Goal: Task Accomplishment & Management: Use online tool/utility

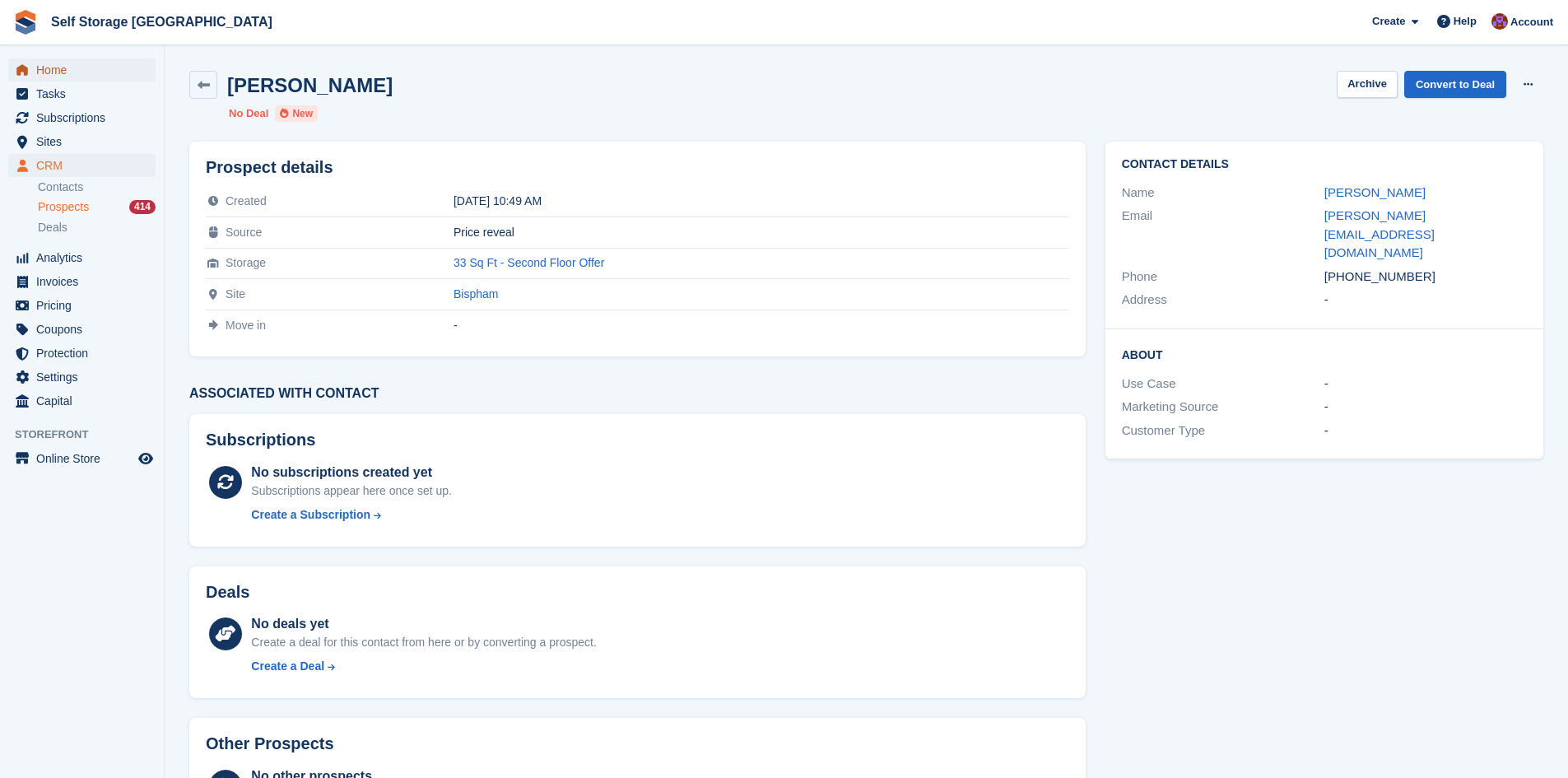
click at [60, 67] on span "Home" at bounding box center [86, 70] width 99 height 23
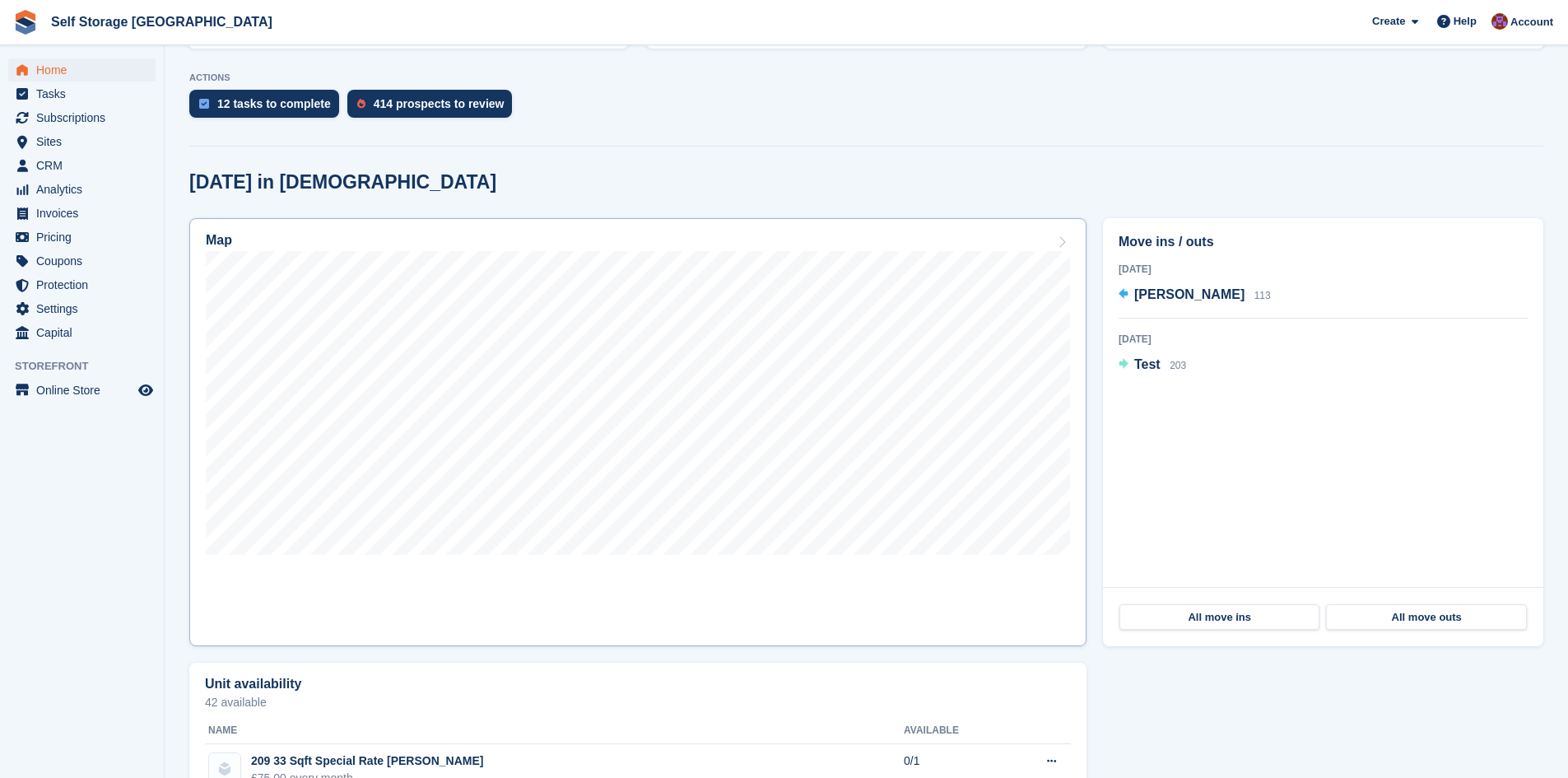
scroll to position [330, 0]
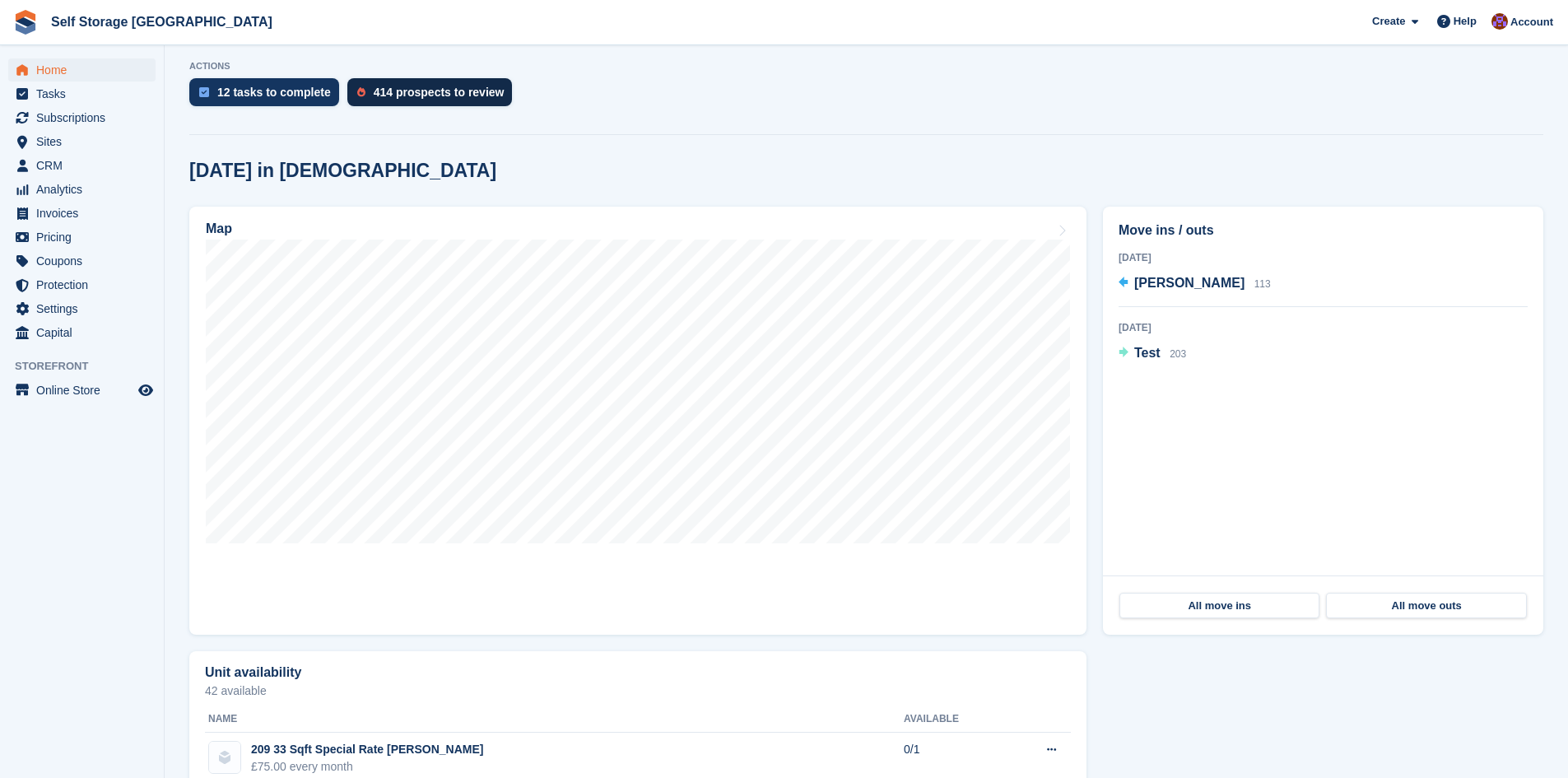
click at [439, 94] on div "414 prospects to review" at bounding box center [439, 92] width 131 height 14
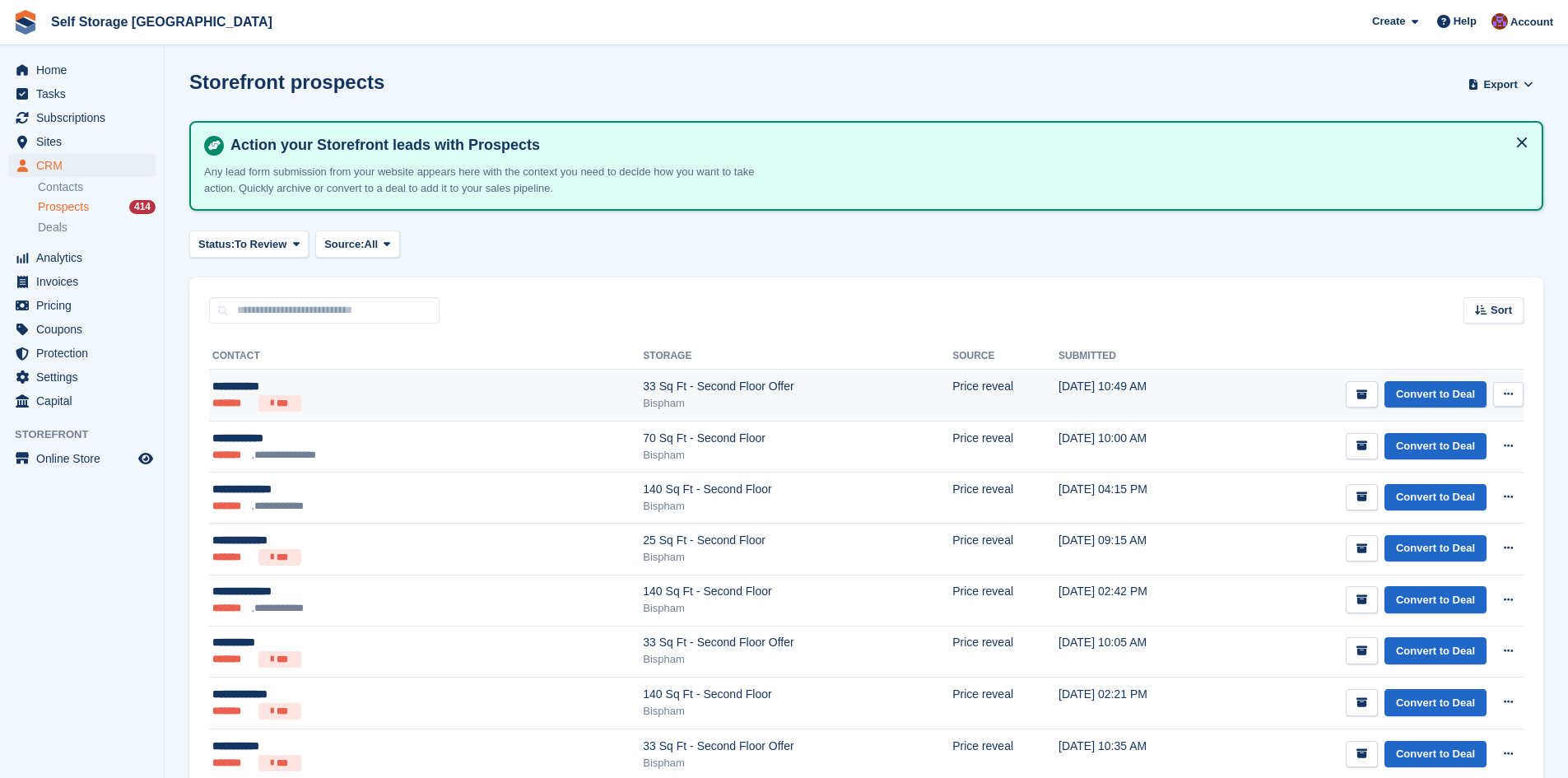
click at [643, 393] on div "33 Sq Ft - Second Floor Offer" at bounding box center [798, 387] width 309 height 18
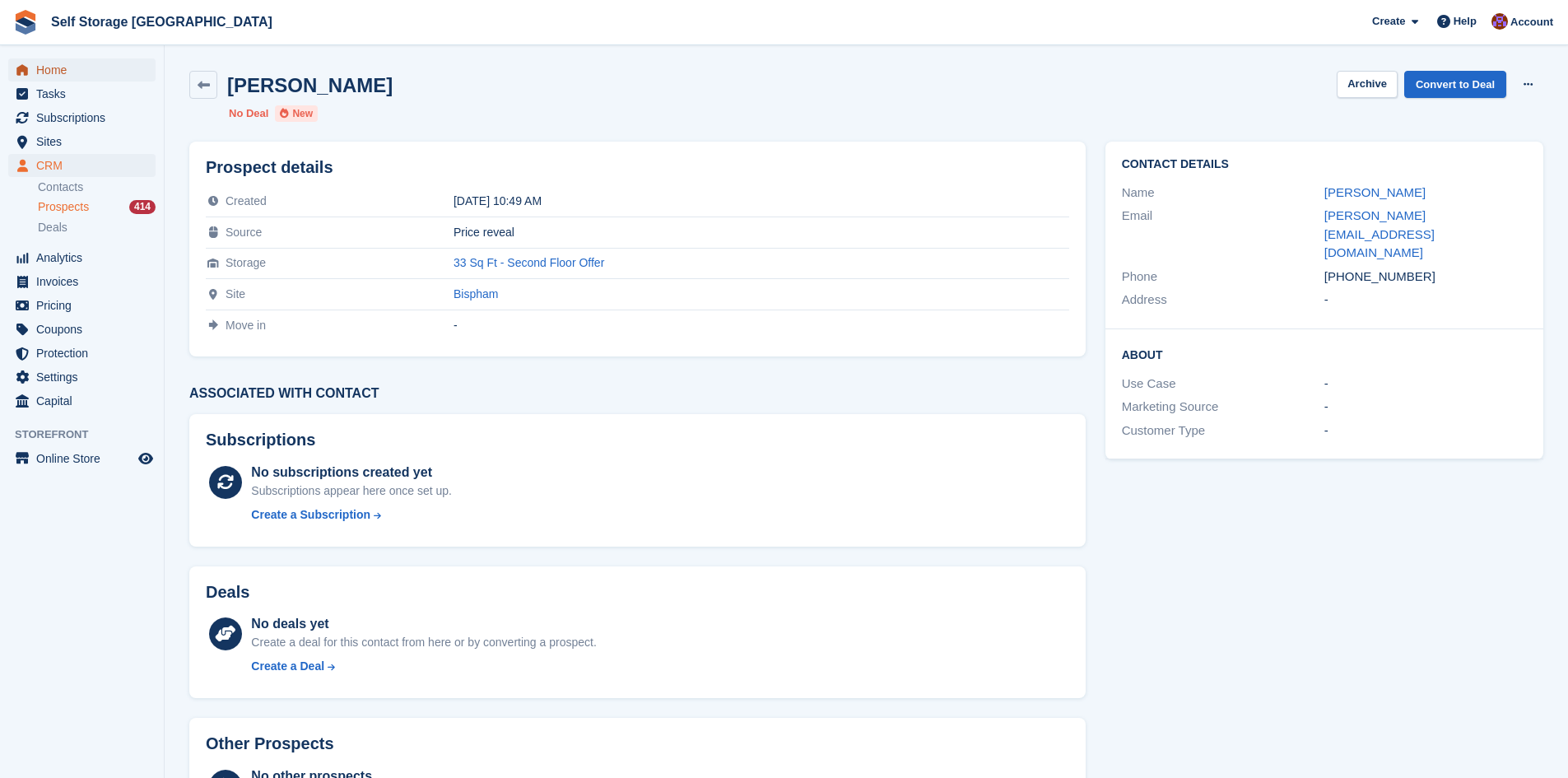
click at [46, 70] on span "Home" at bounding box center [86, 70] width 99 height 23
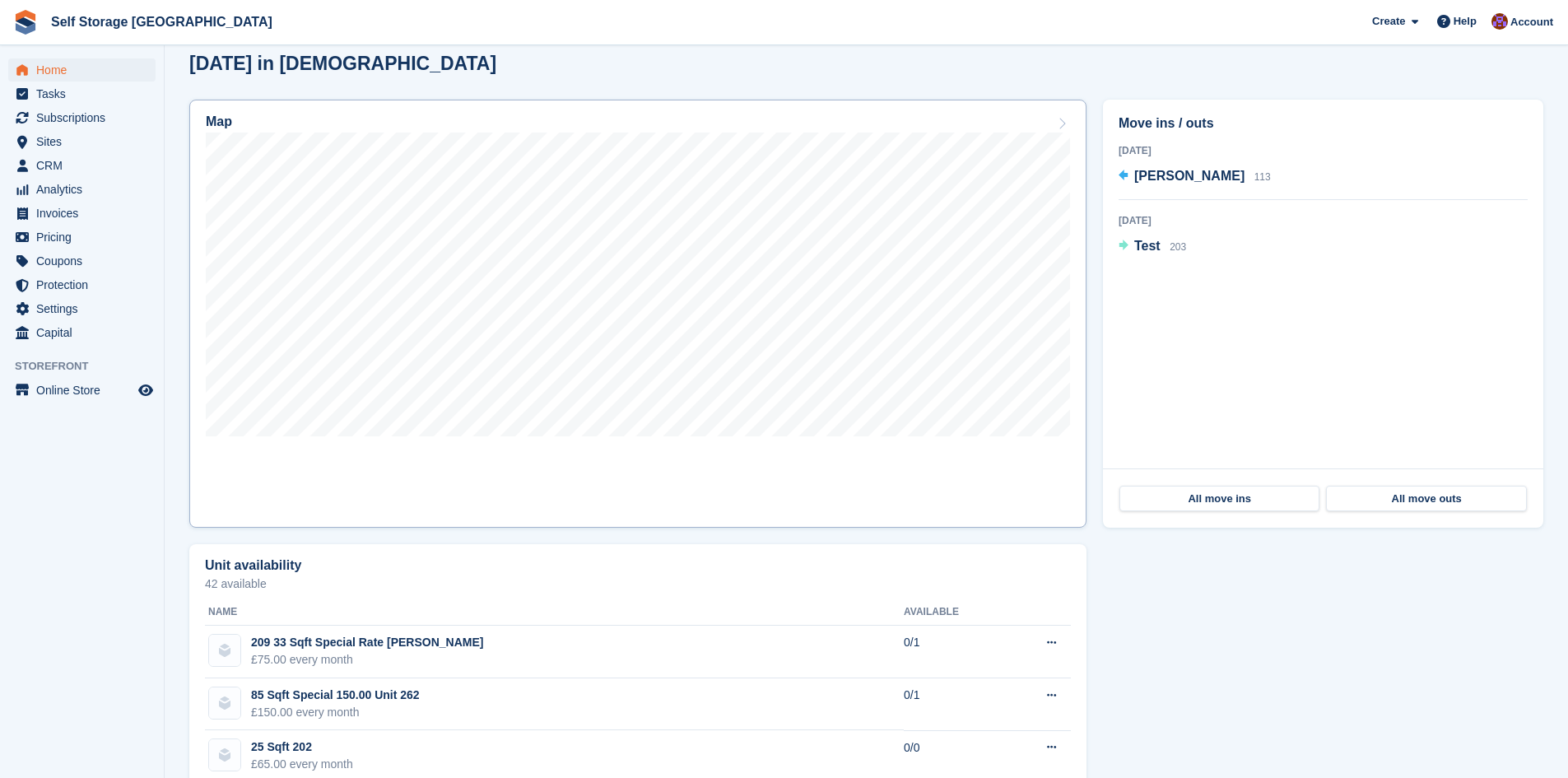
scroll to position [411, 0]
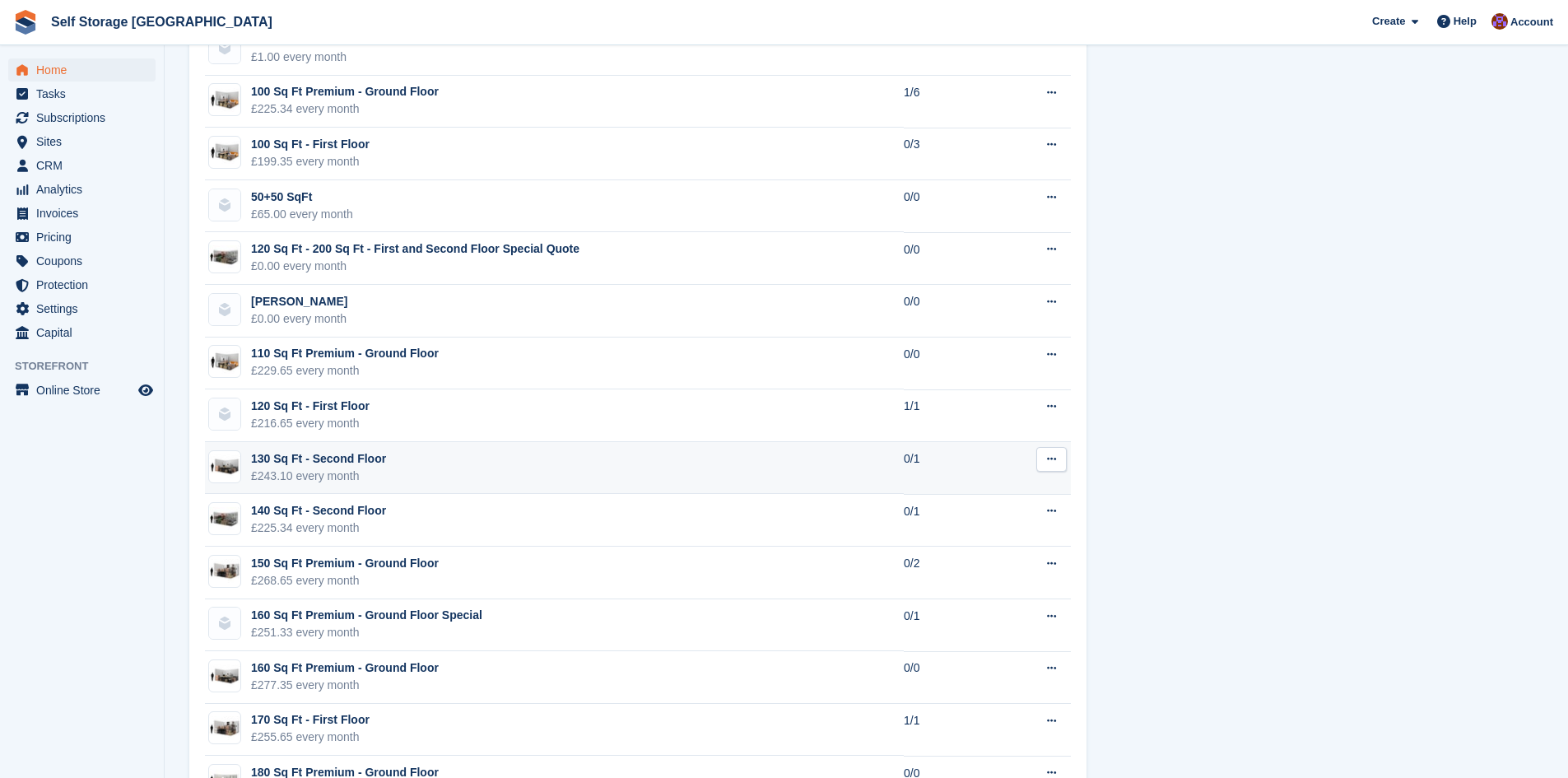
scroll to position [2882, 0]
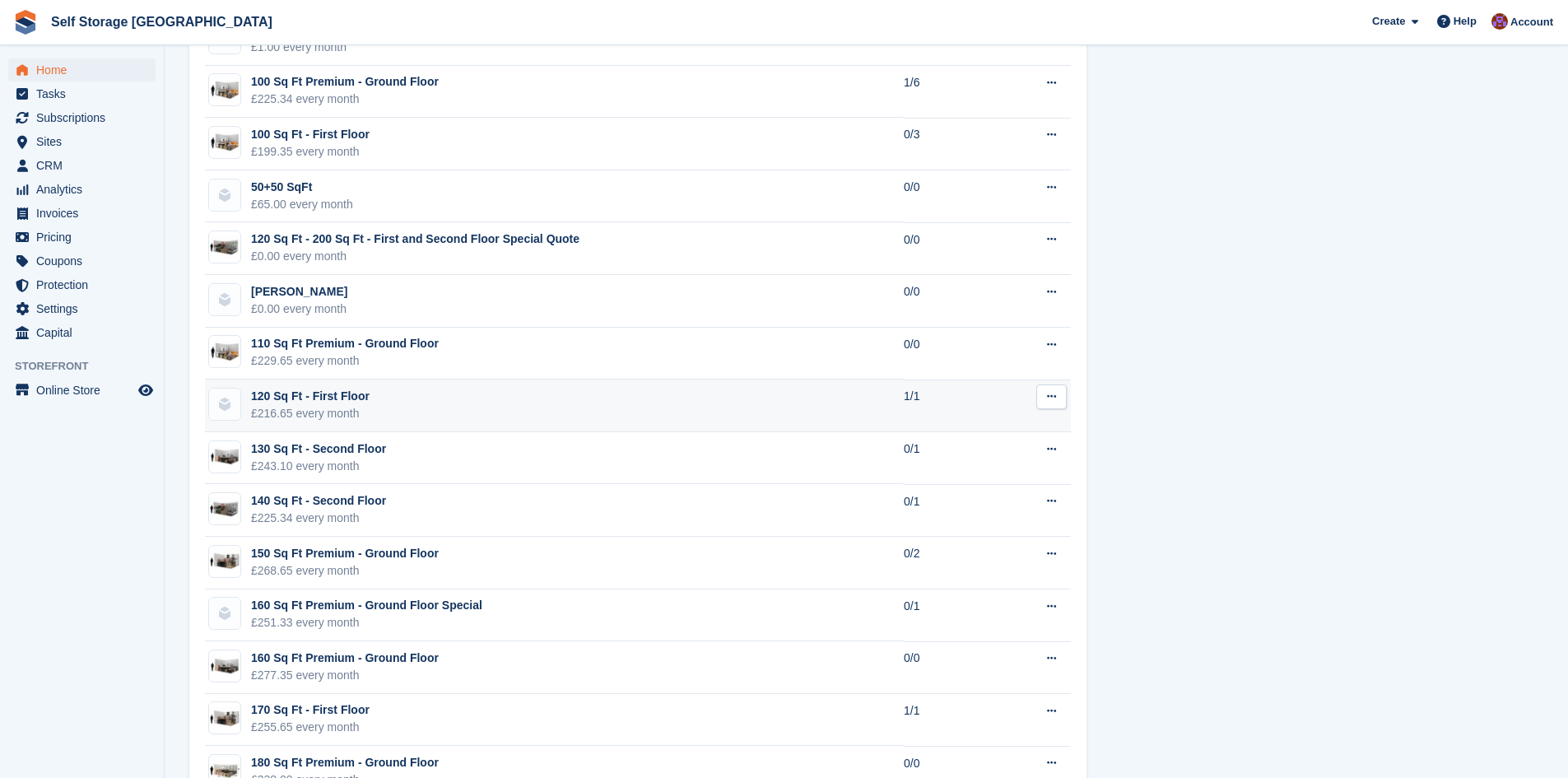
click at [410, 401] on td "120 Sq Ft - First Floor £216.65 every month" at bounding box center [554, 406] width 699 height 53
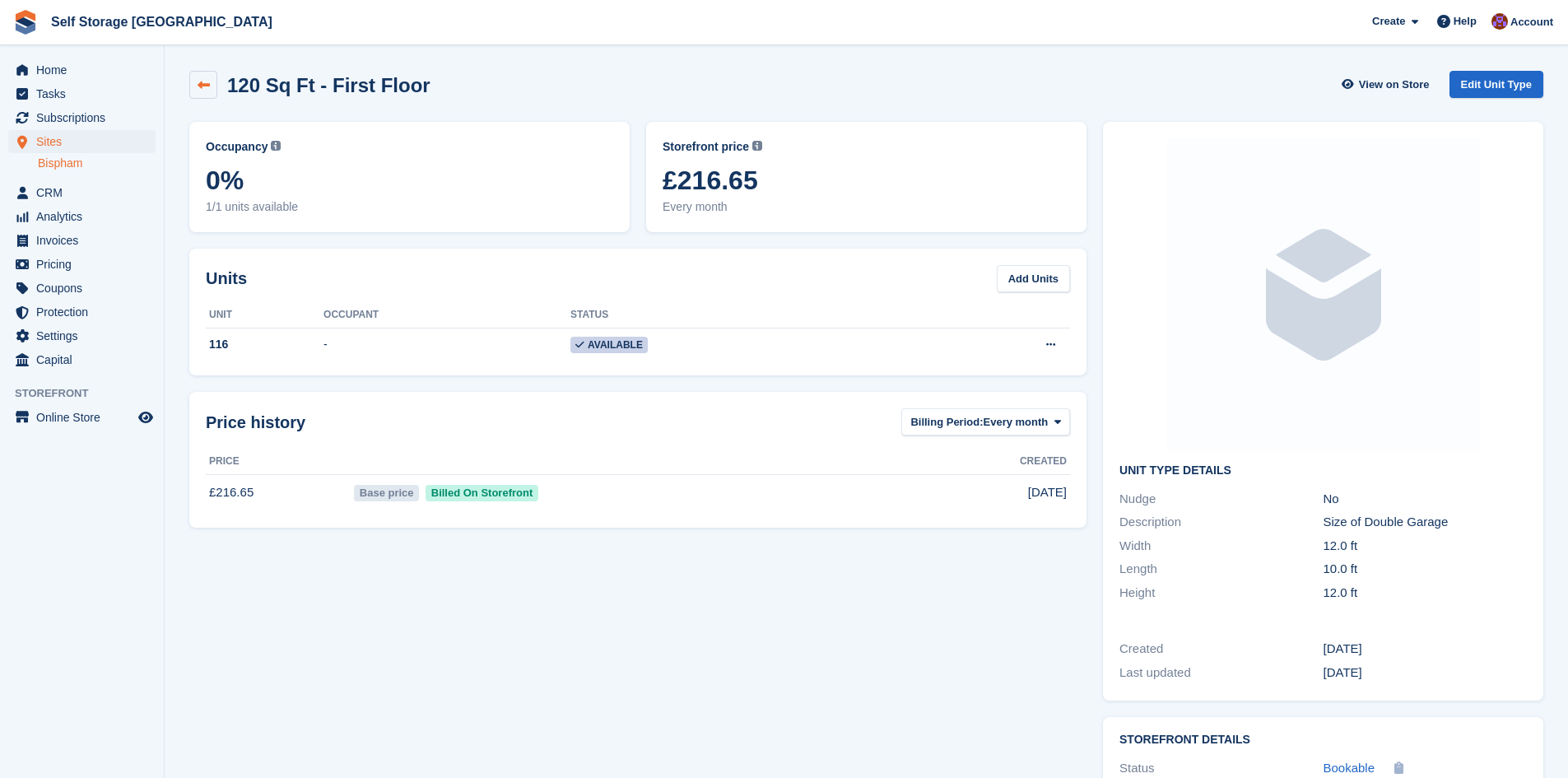
click at [201, 84] on icon at bounding box center [203, 85] width 13 height 13
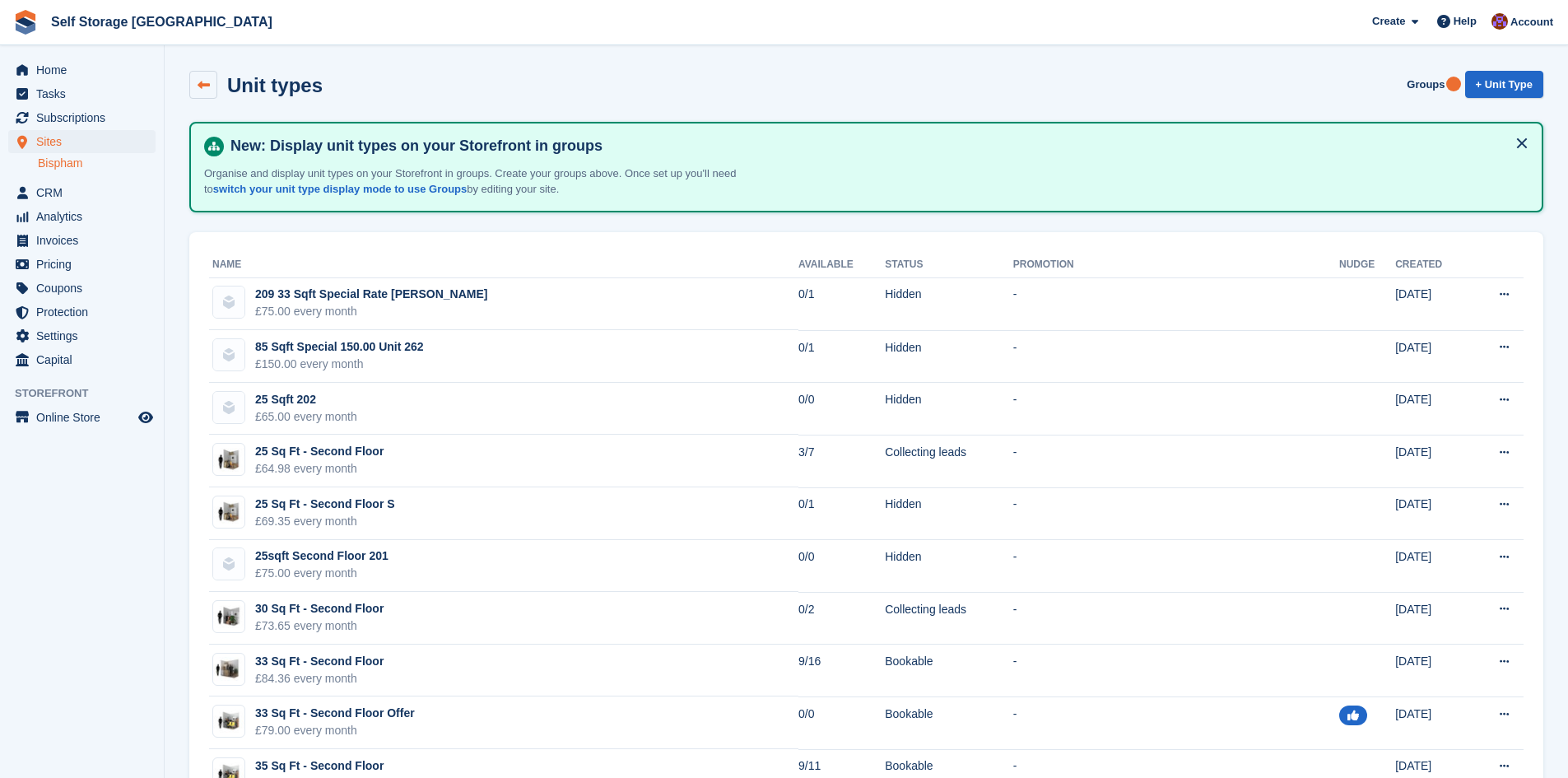
click at [198, 93] on link at bounding box center [203, 85] width 28 height 28
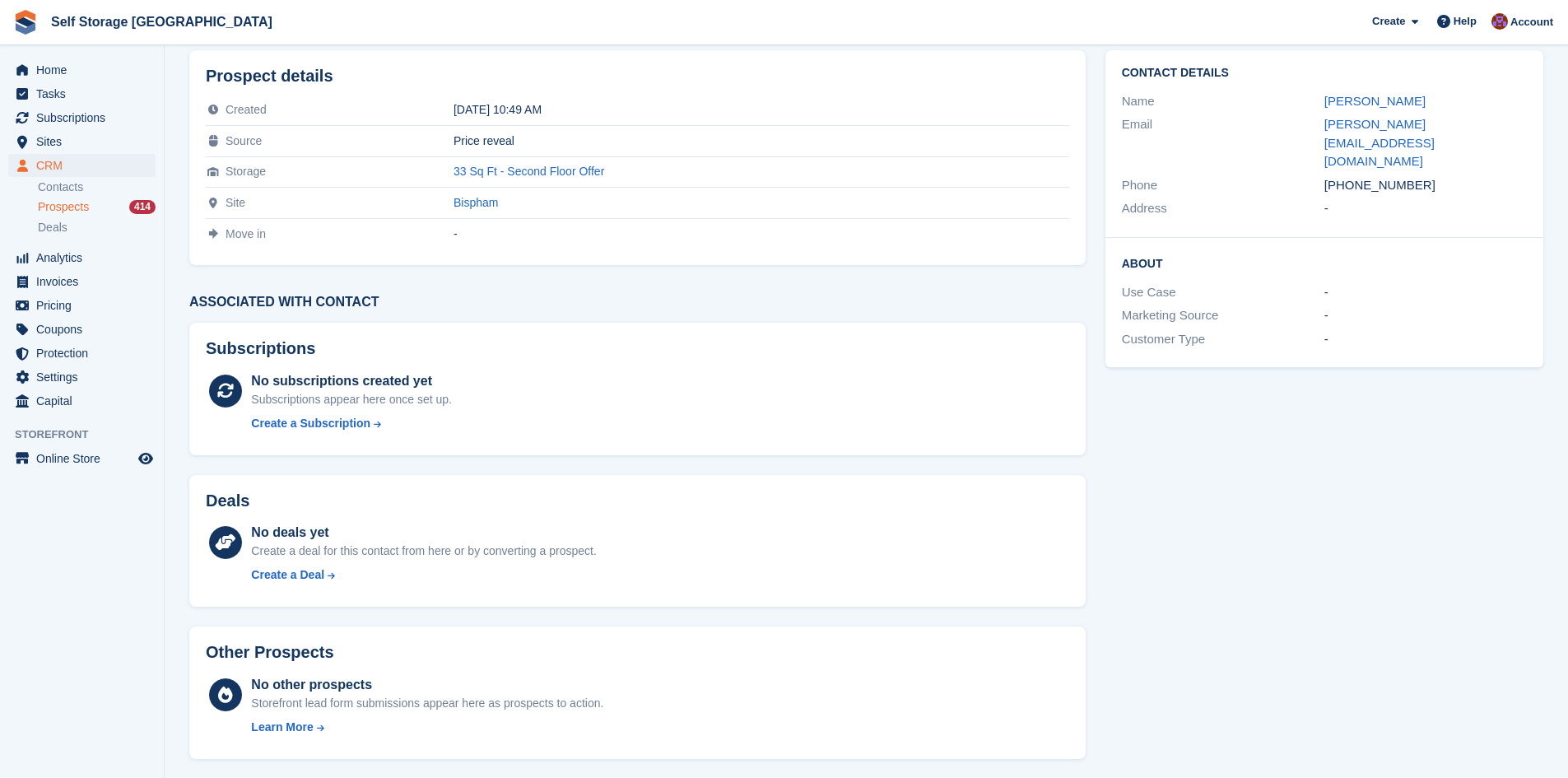
scroll to position [97, 0]
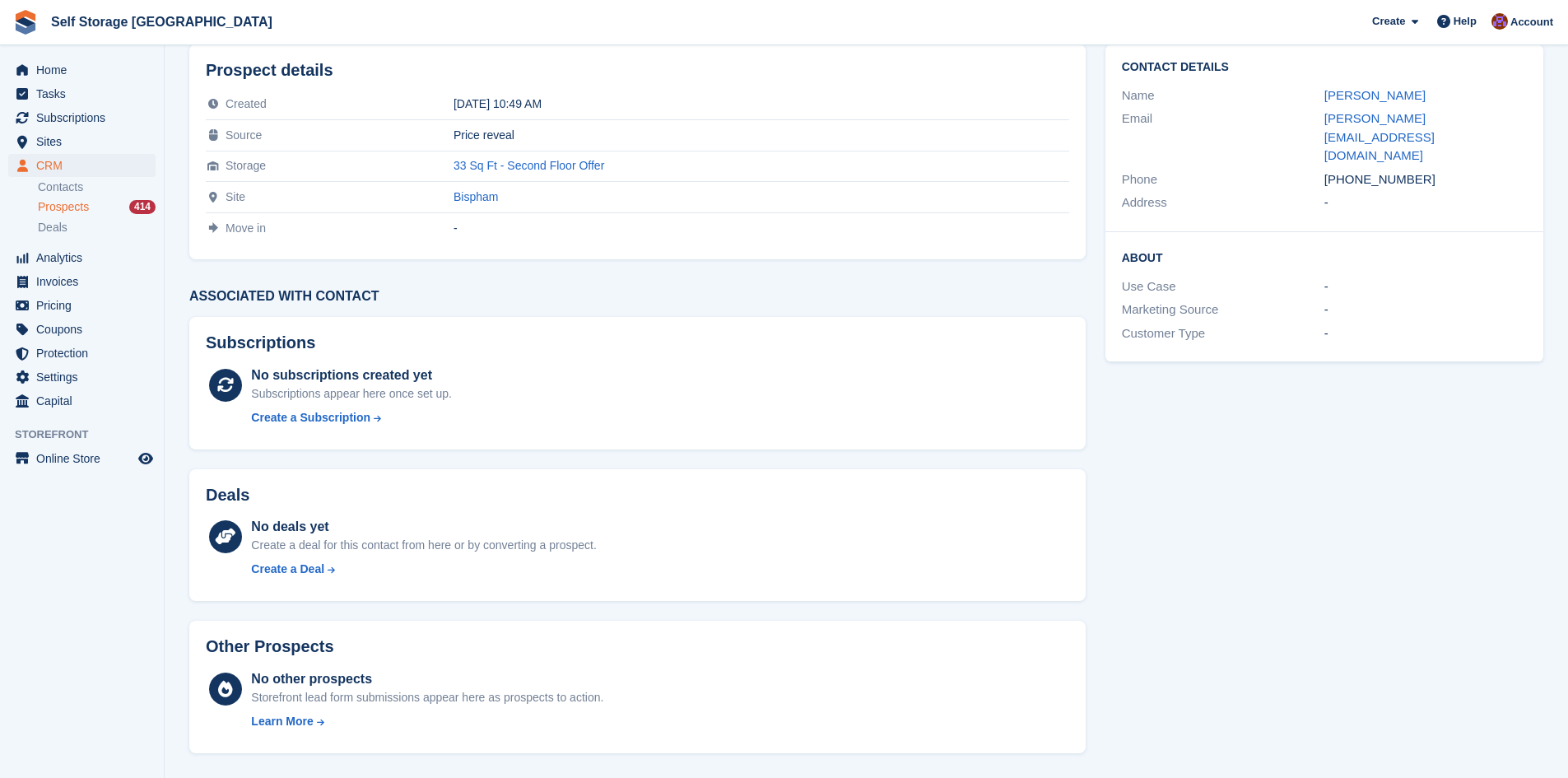
click at [68, 212] on span "Prospects" at bounding box center [63, 207] width 51 height 16
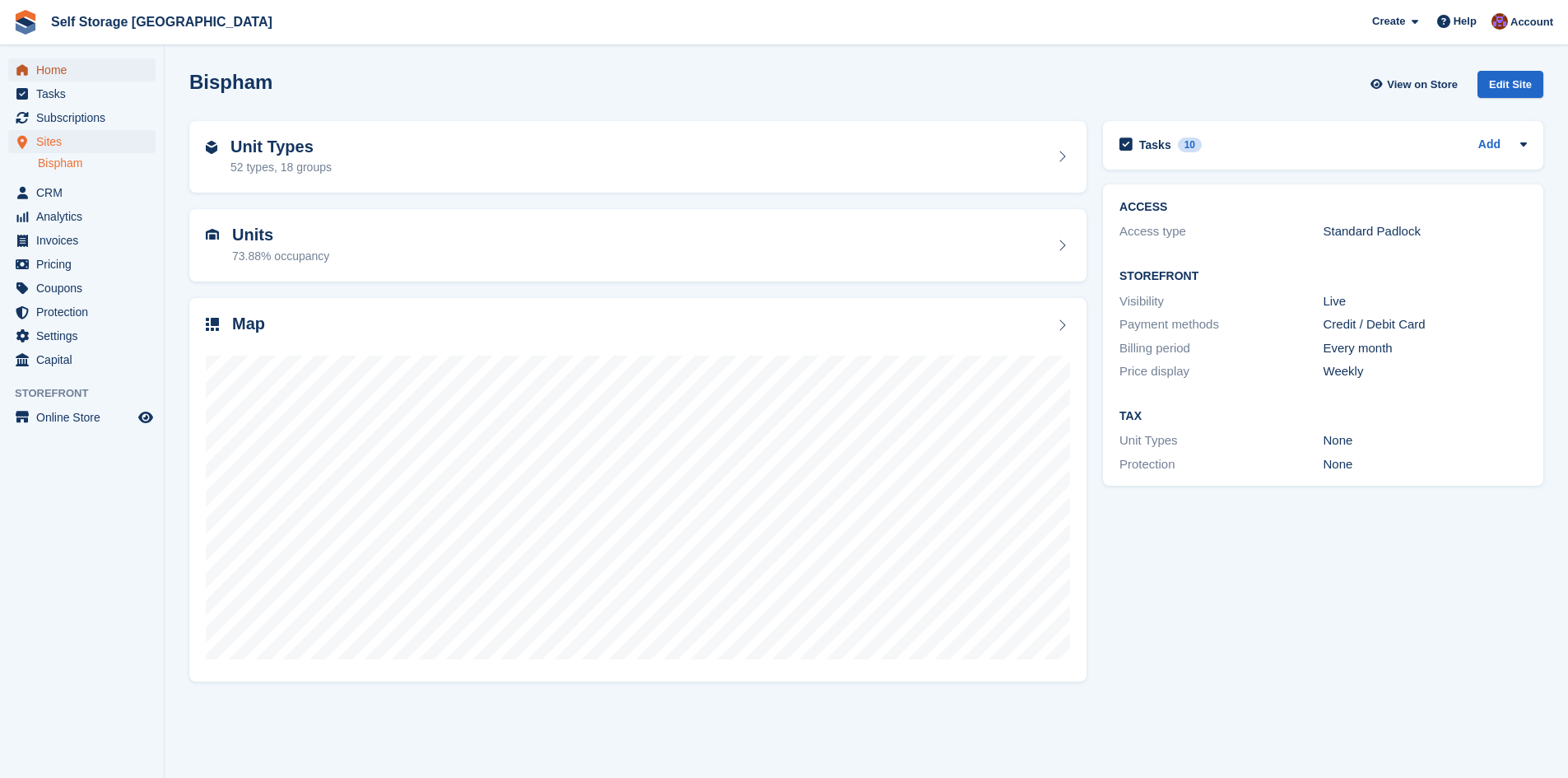
click at [60, 71] on span "Home" at bounding box center [86, 70] width 99 height 23
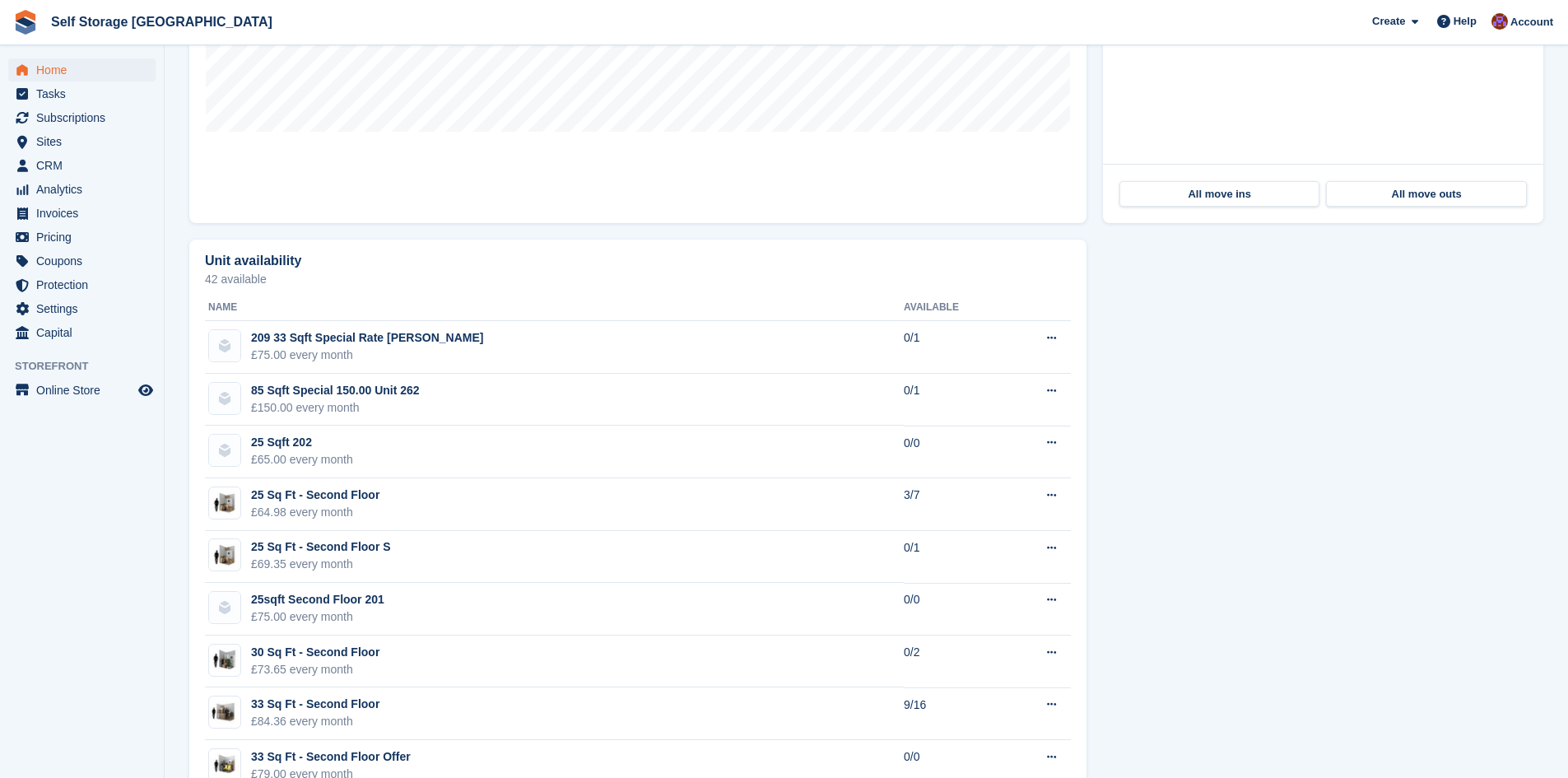
scroll to position [330, 0]
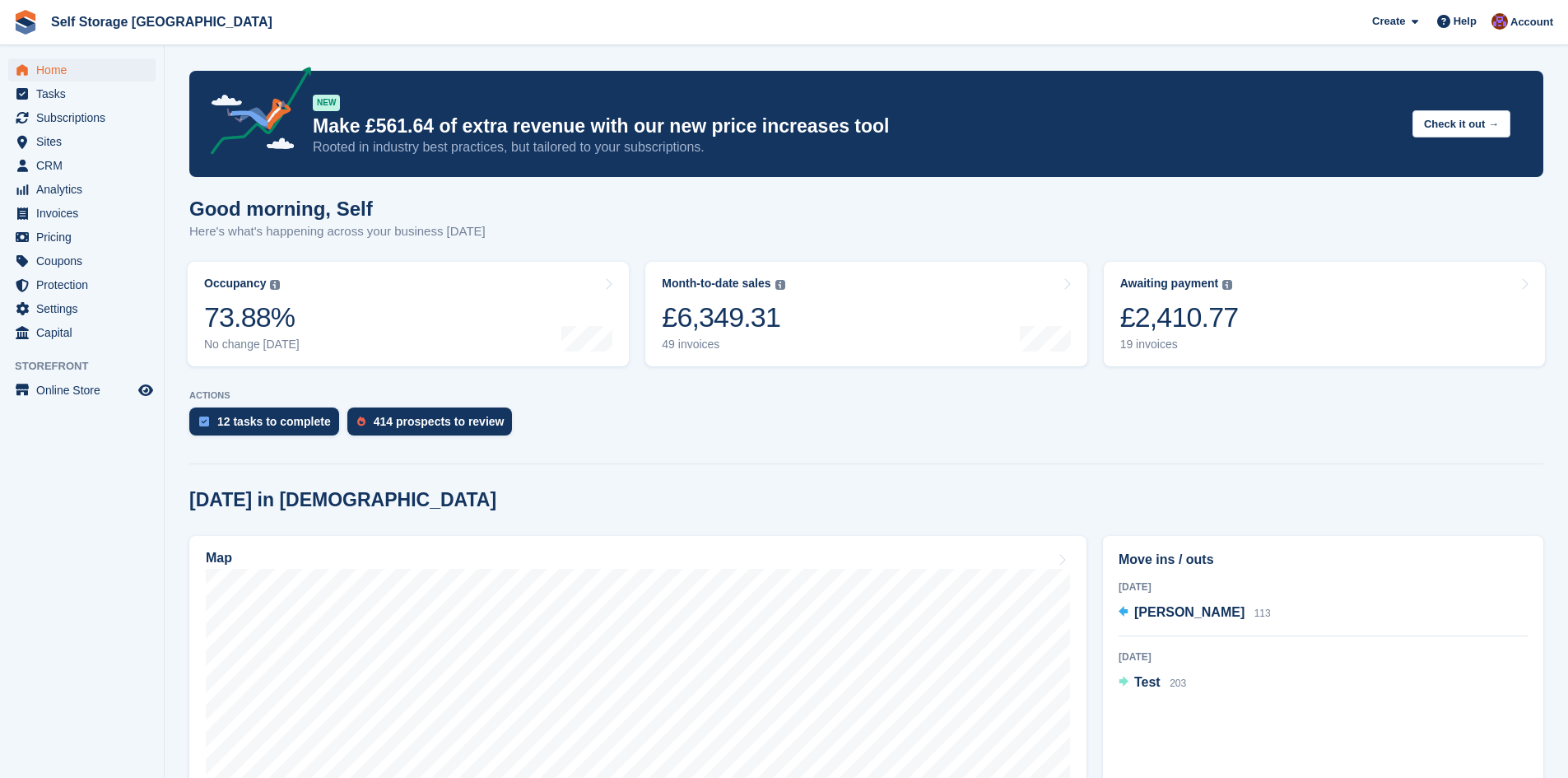
scroll to position [330, 0]
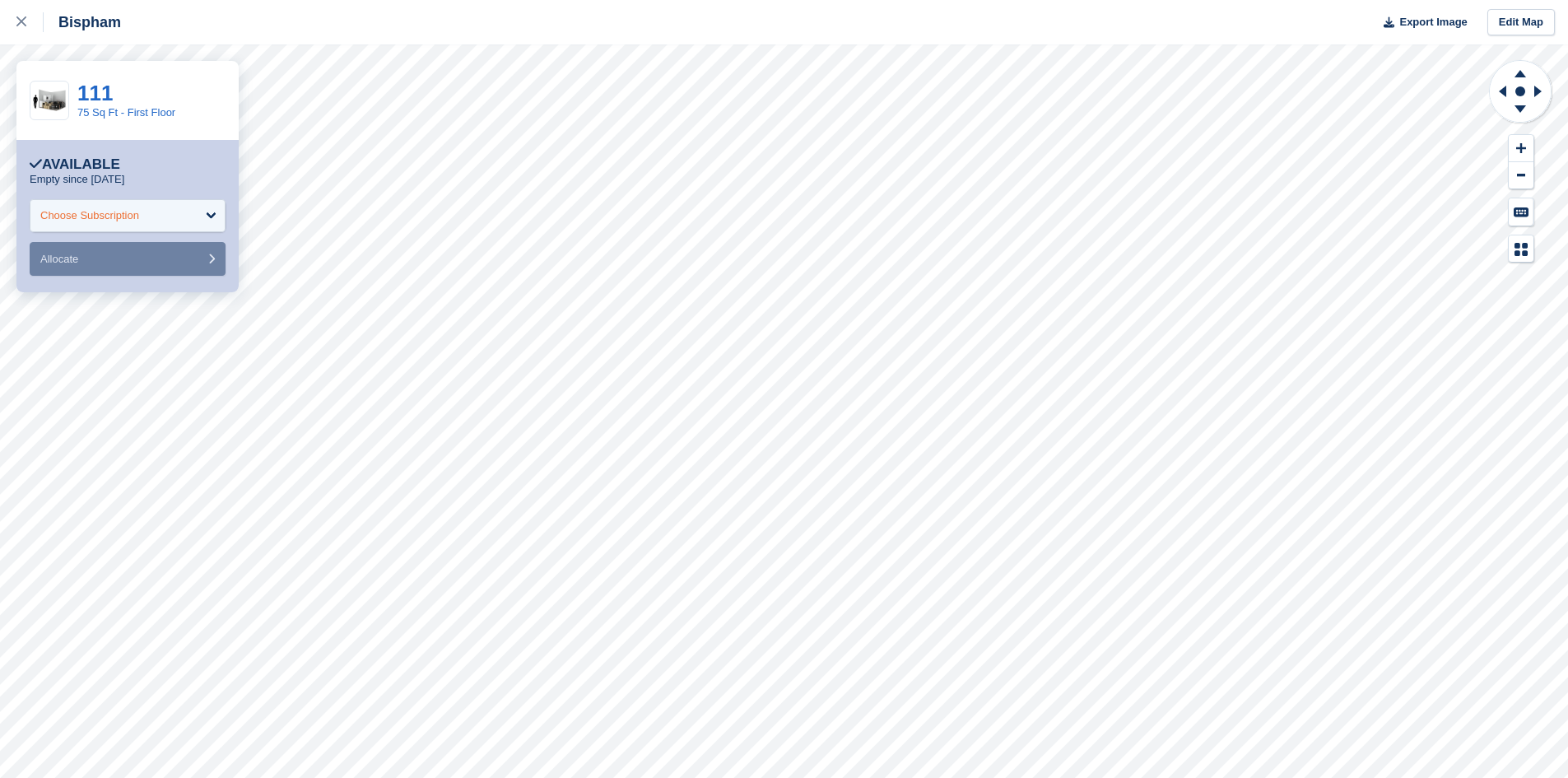
click at [148, 220] on div "Choose Subscription" at bounding box center [126, 216] width 196 height 33
